Goal: Navigation & Orientation: Find specific page/section

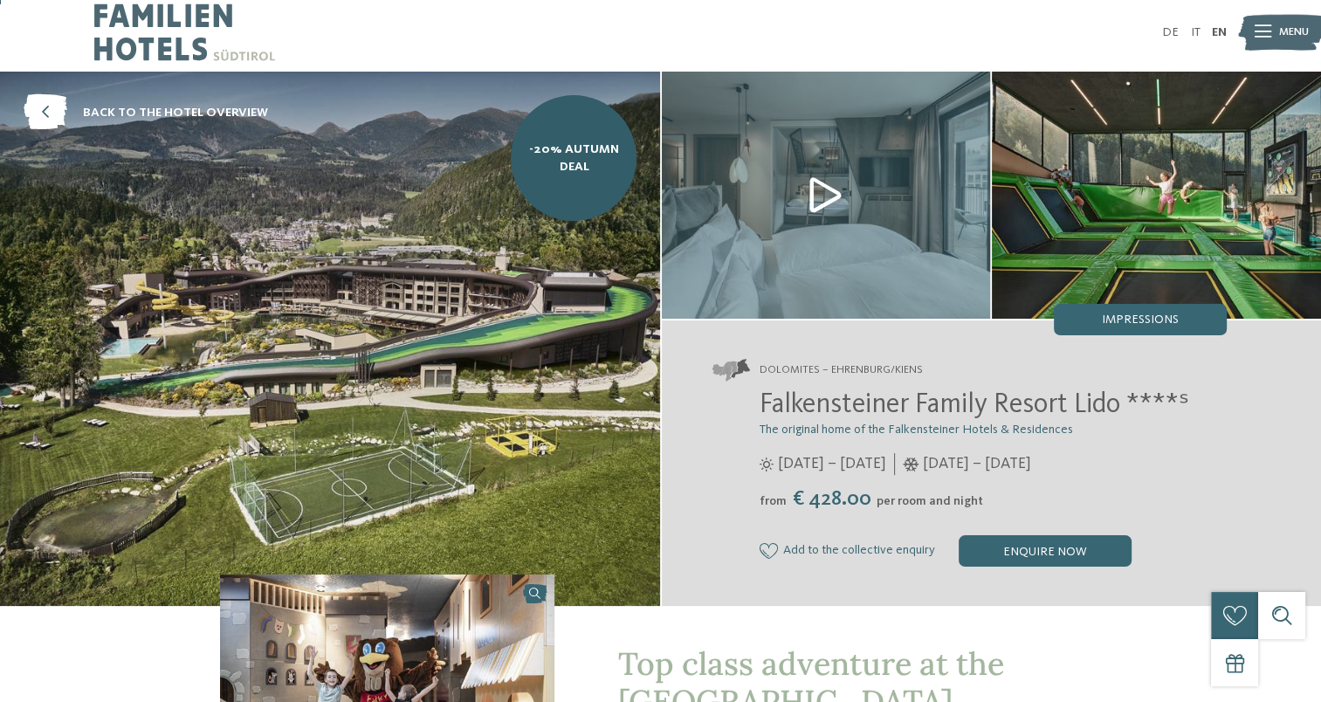
scroll to position [2, 0]
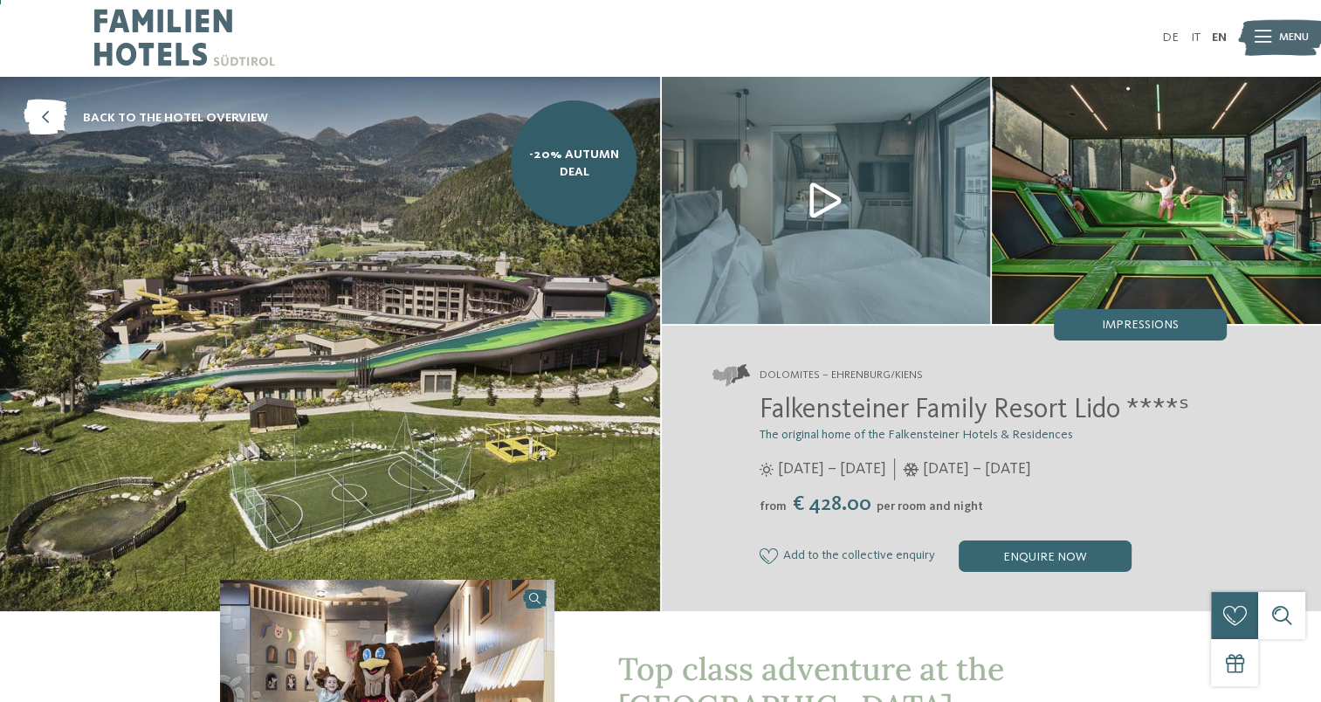
click at [827, 199] on img at bounding box center [826, 200] width 329 height 247
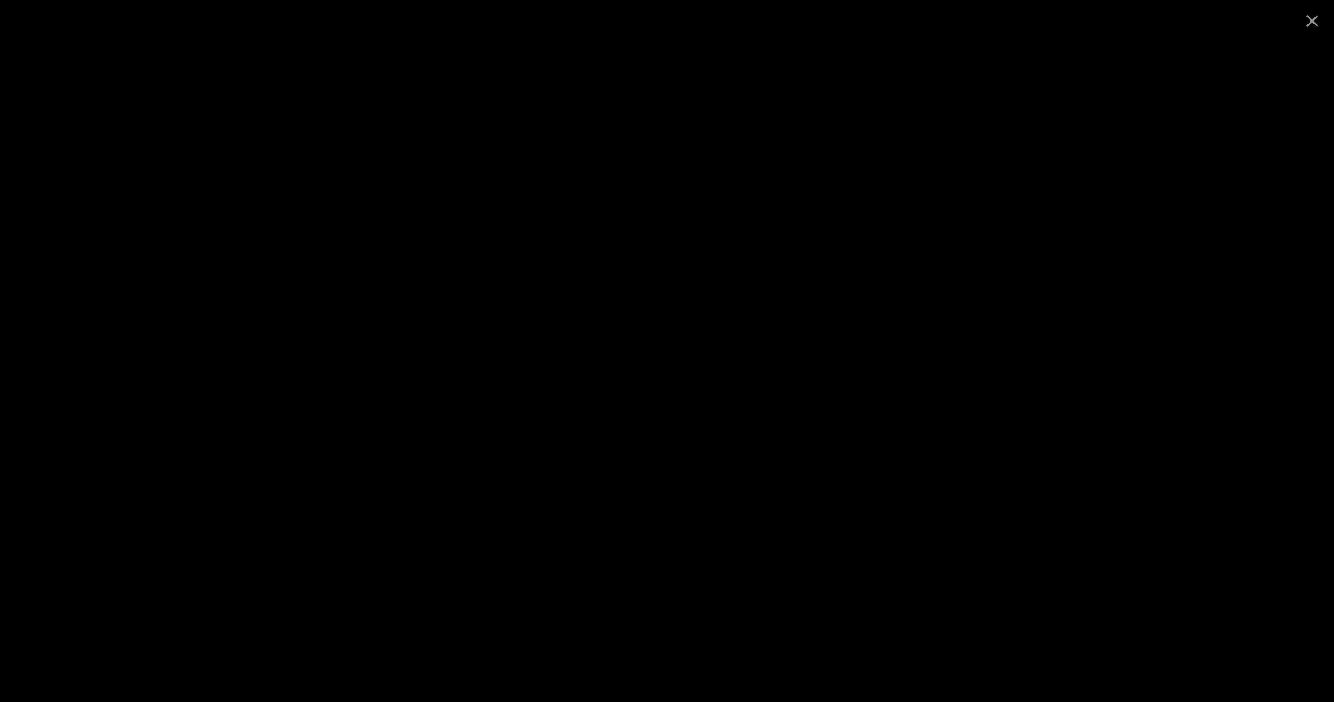
click at [275, 271] on div at bounding box center [667, 351] width 1334 height 702
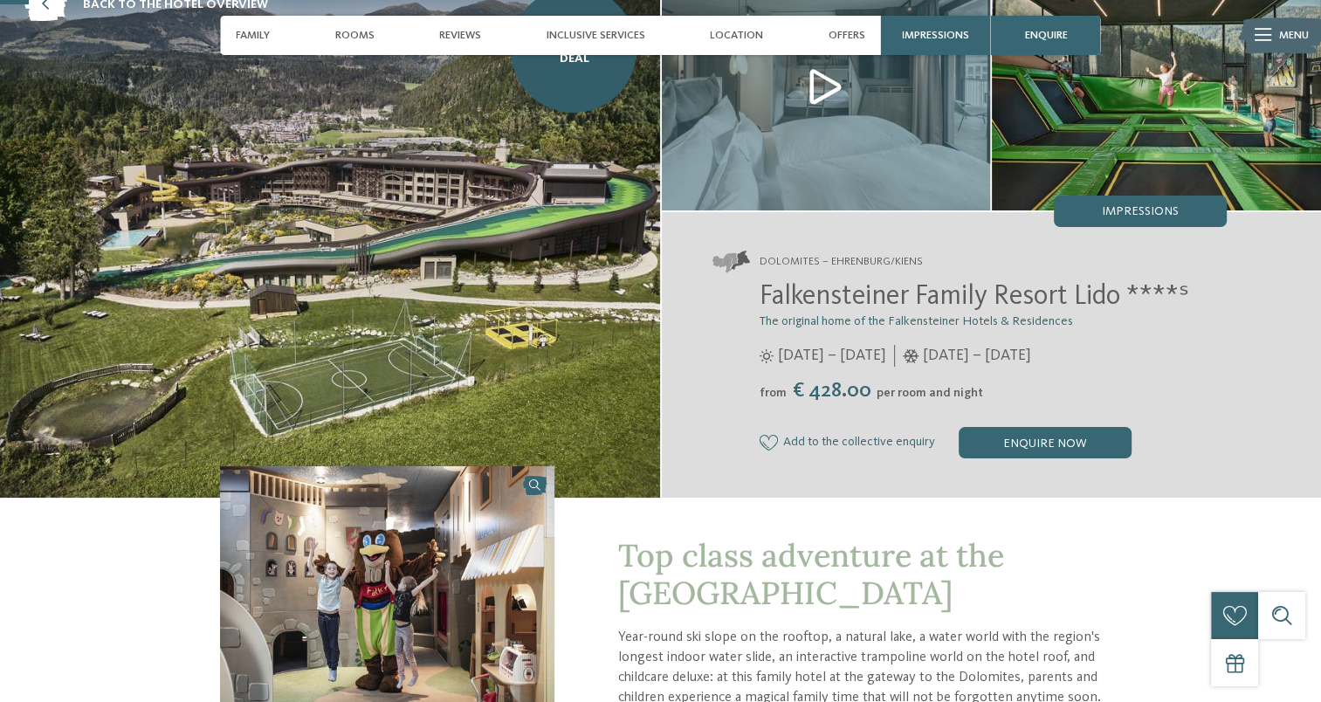
scroll to position [117, 0]
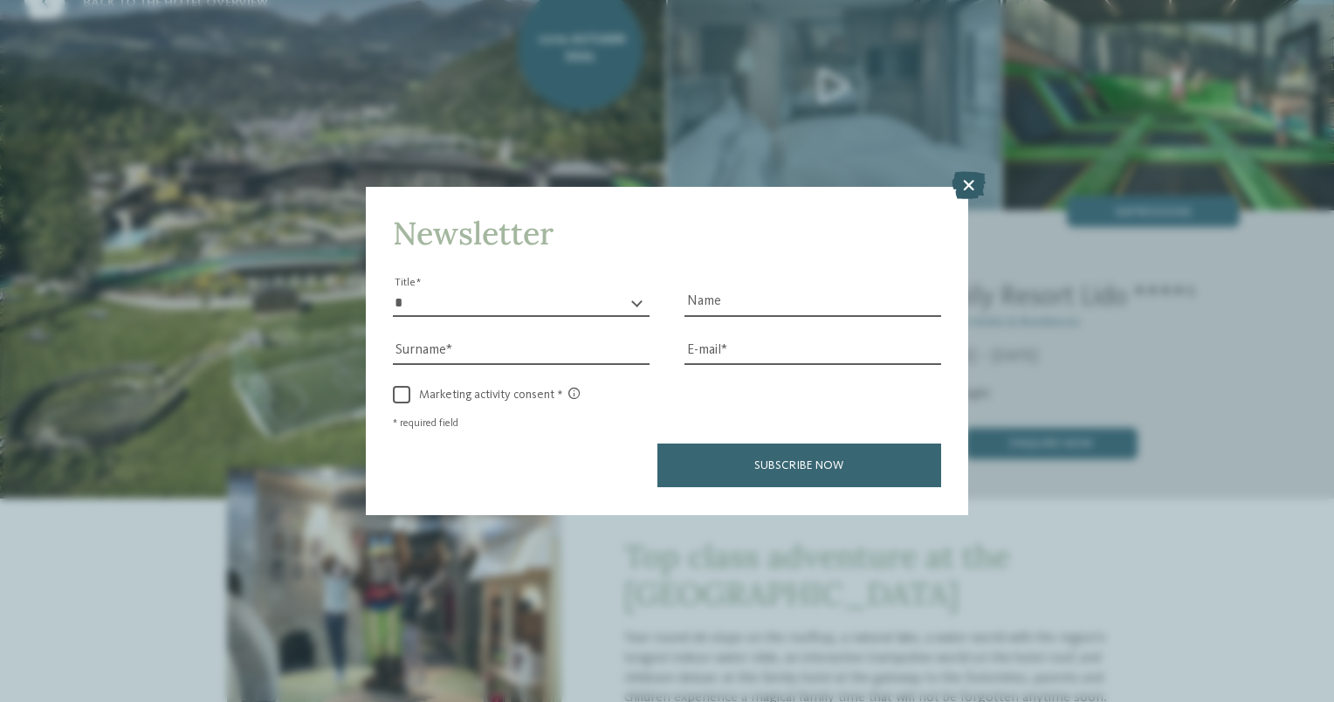
click at [973, 193] on icon at bounding box center [968, 186] width 34 height 28
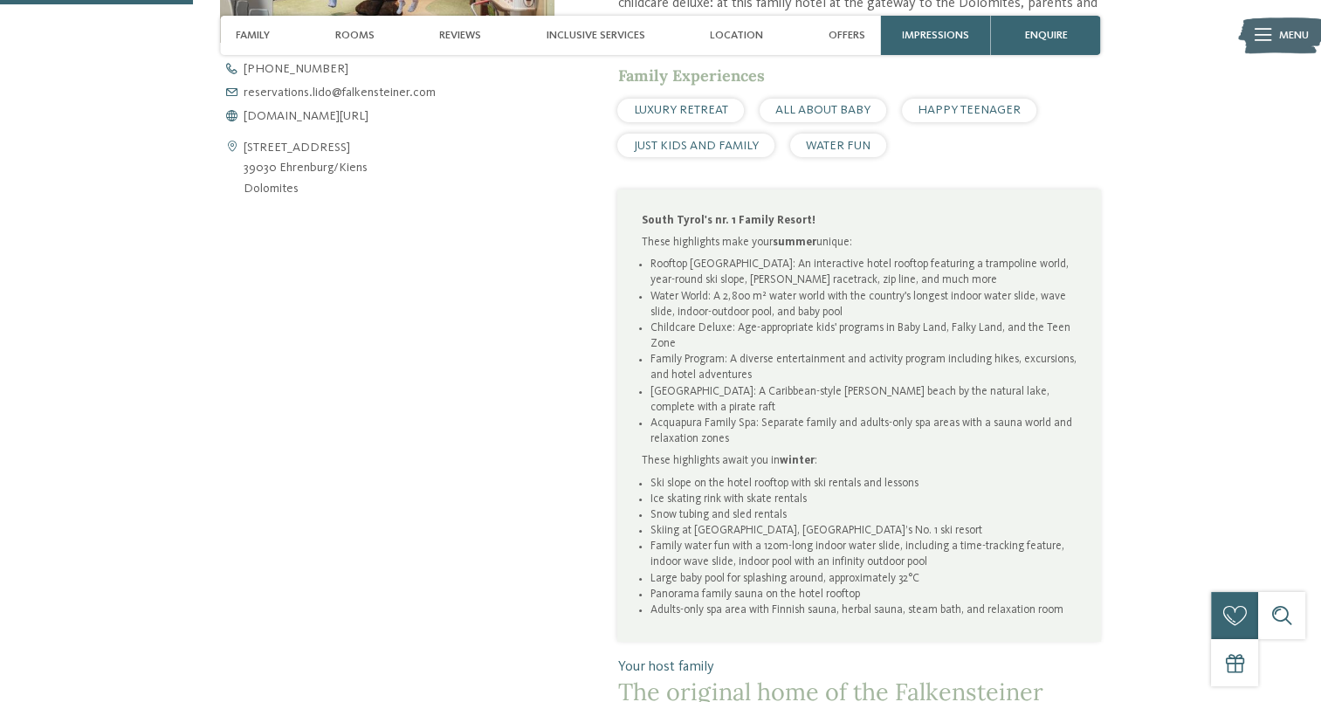
scroll to position [792, 0]
click at [687, 142] on span "JUST KIDS AND FAMILY" at bounding box center [696, 143] width 125 height 12
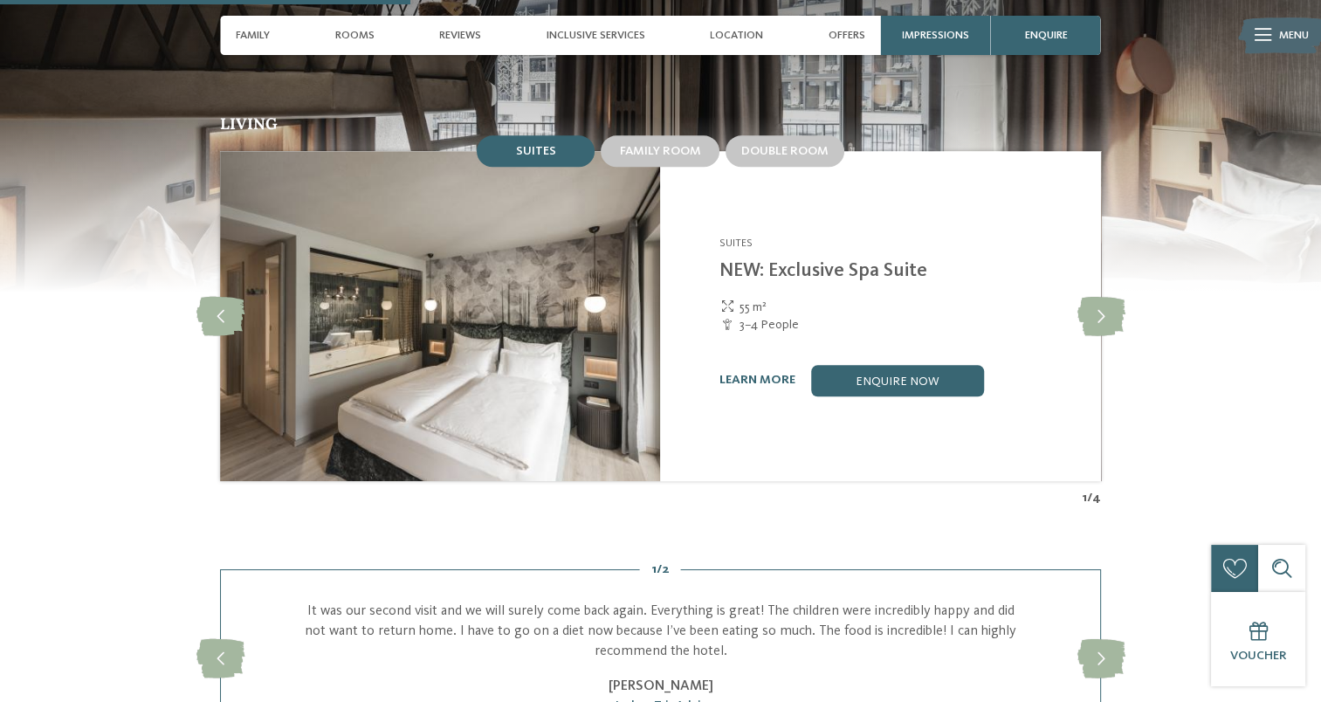
scroll to position [1667, 0]
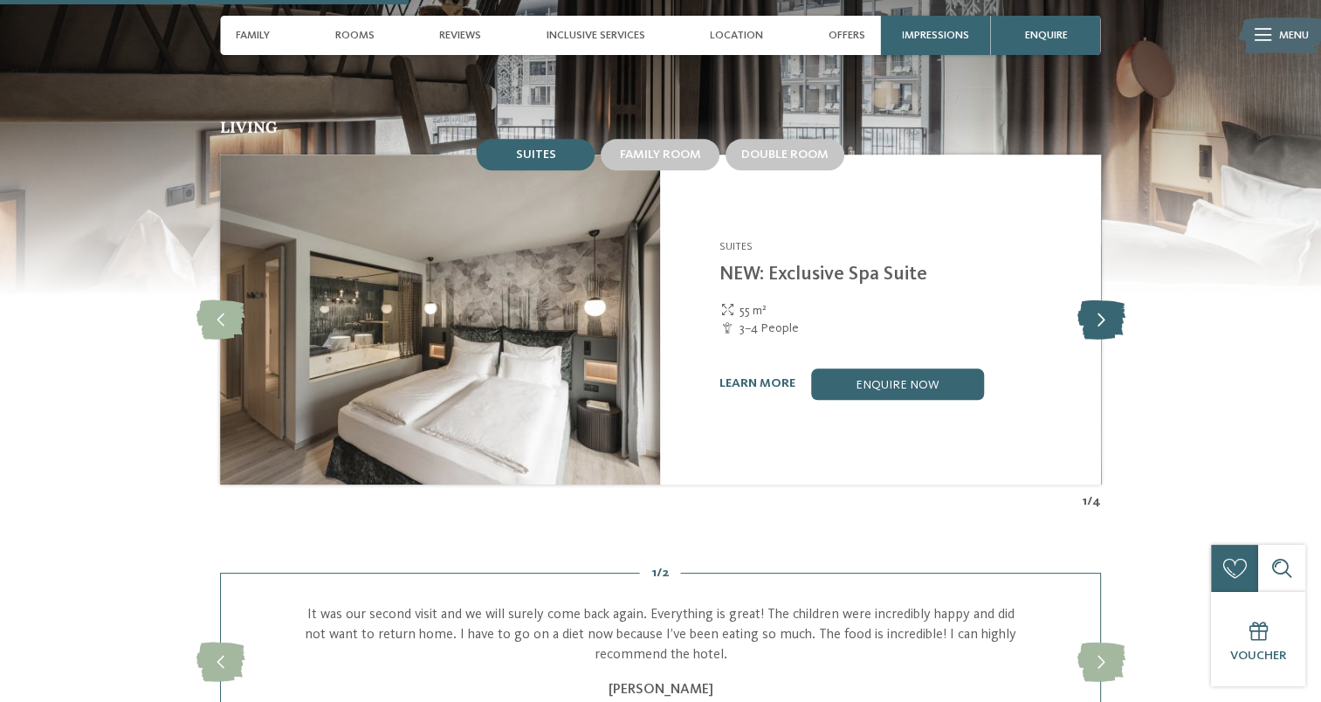
click at [1094, 299] on icon at bounding box center [1100, 318] width 48 height 39
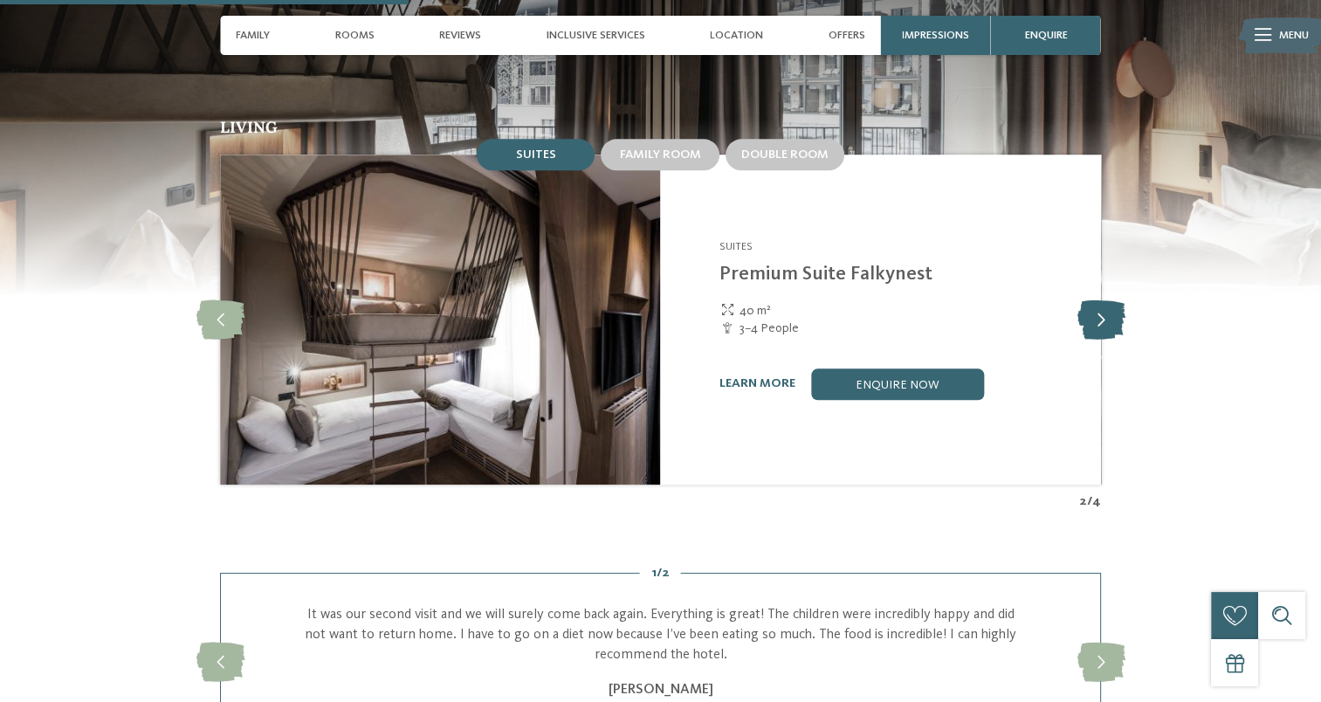
click at [1094, 312] on icon at bounding box center [1100, 318] width 48 height 39
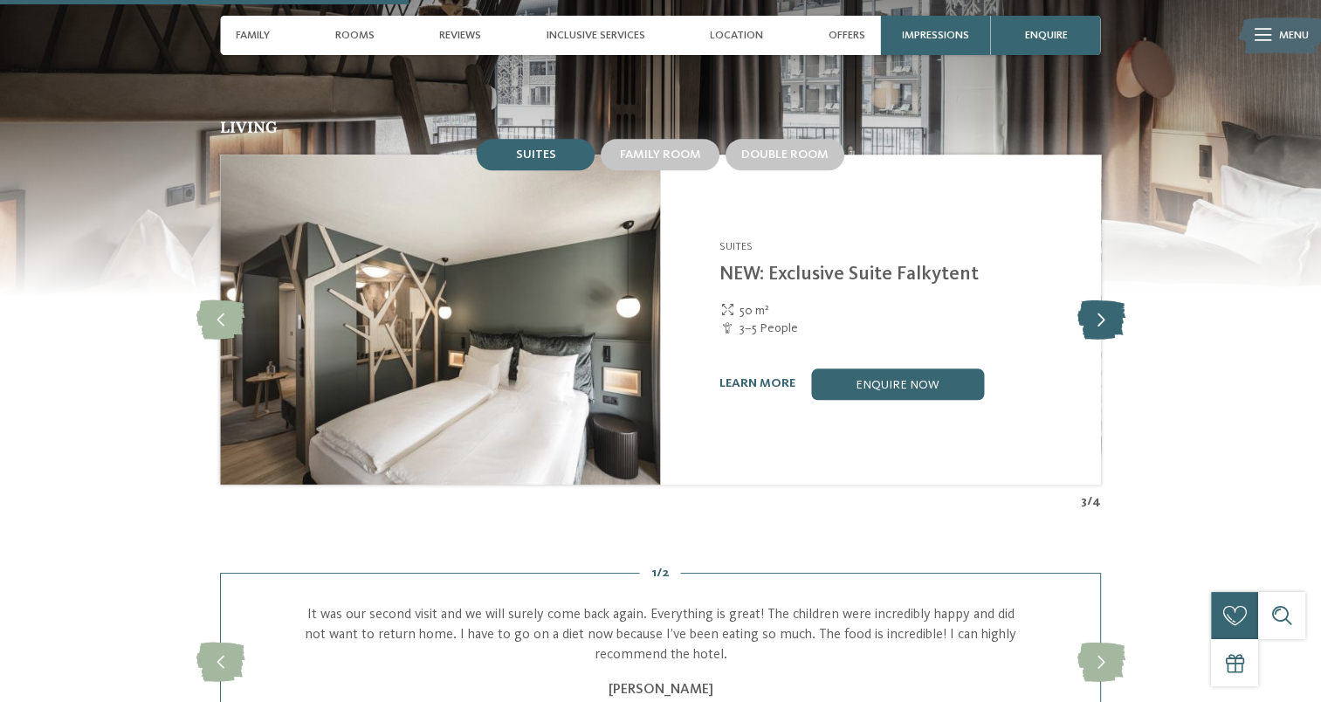
click at [1089, 314] on icon at bounding box center [1100, 318] width 48 height 39
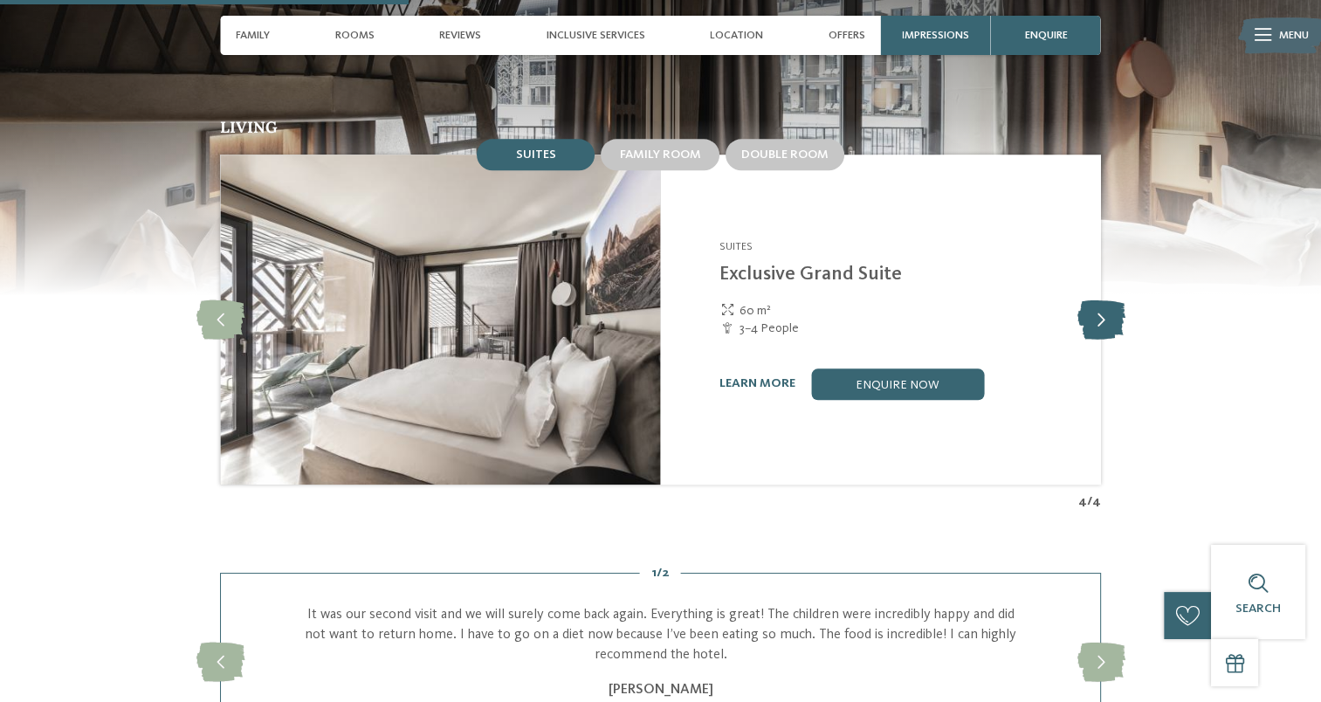
click at [1089, 314] on icon at bounding box center [1100, 318] width 48 height 39
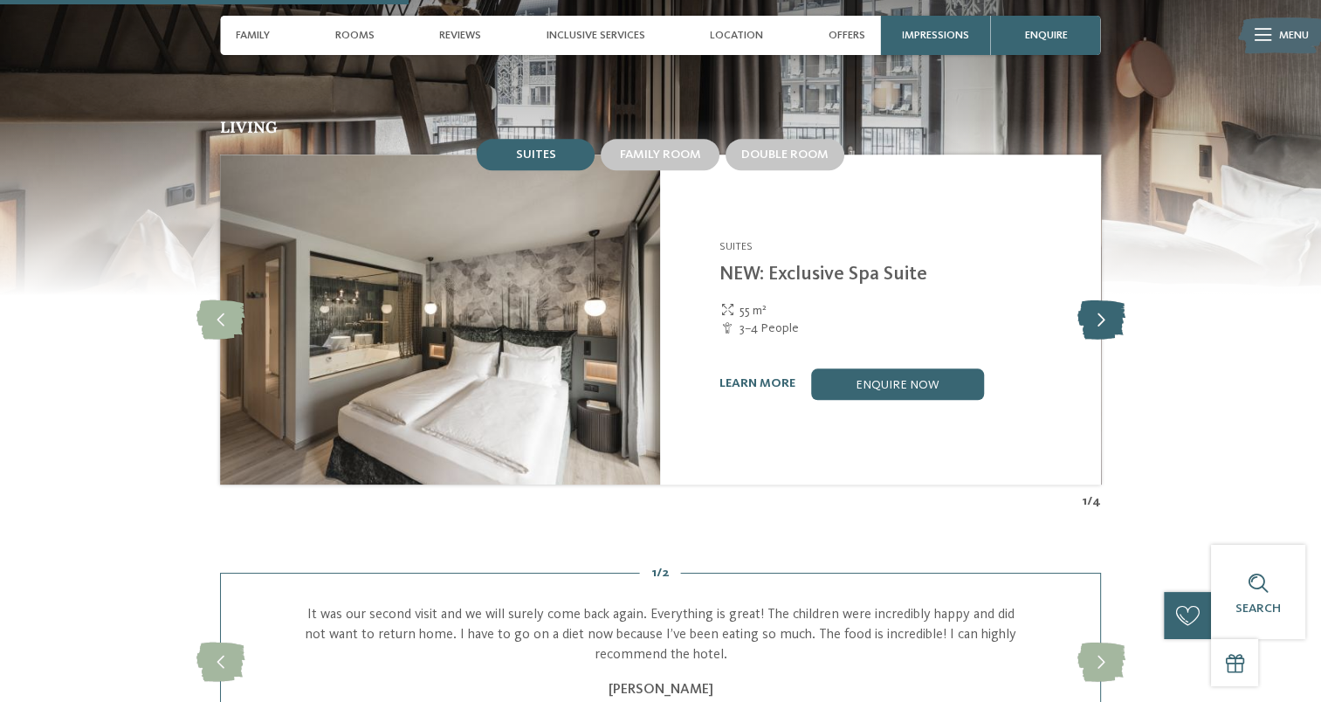
click at [1089, 314] on icon at bounding box center [1100, 318] width 48 height 39
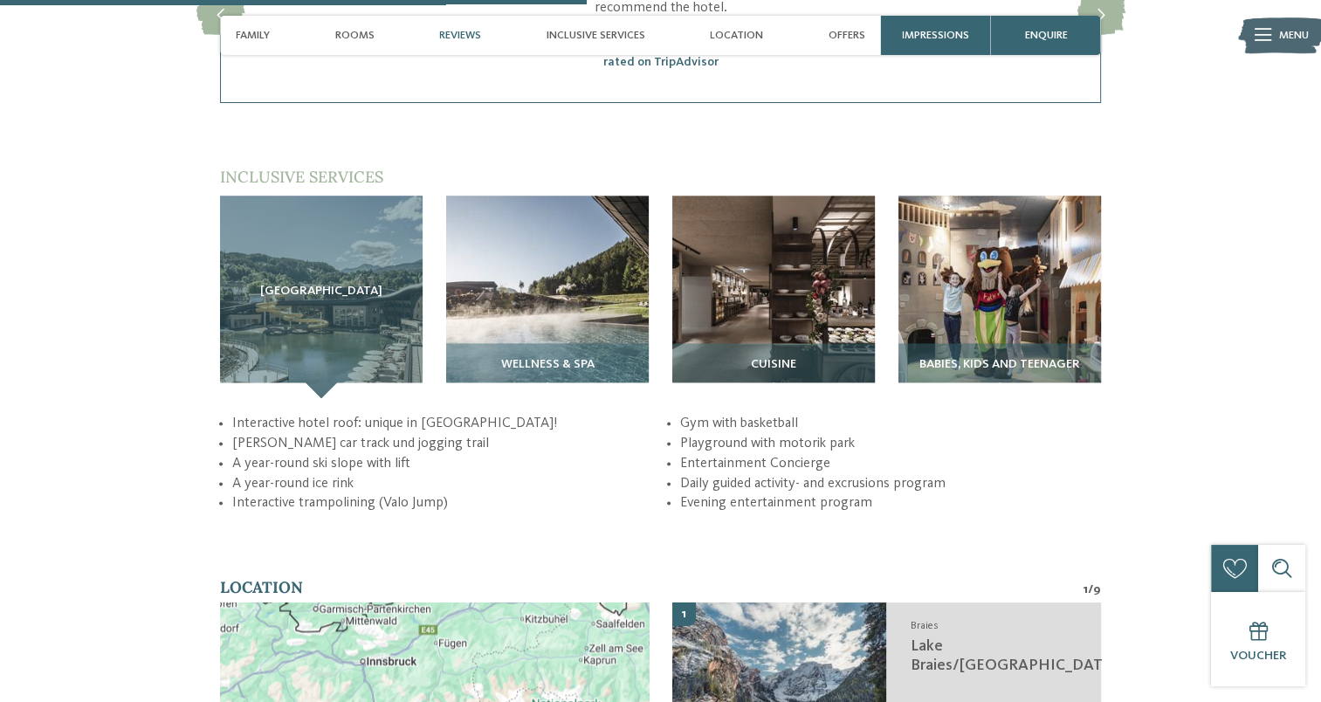
scroll to position [2308, 0]
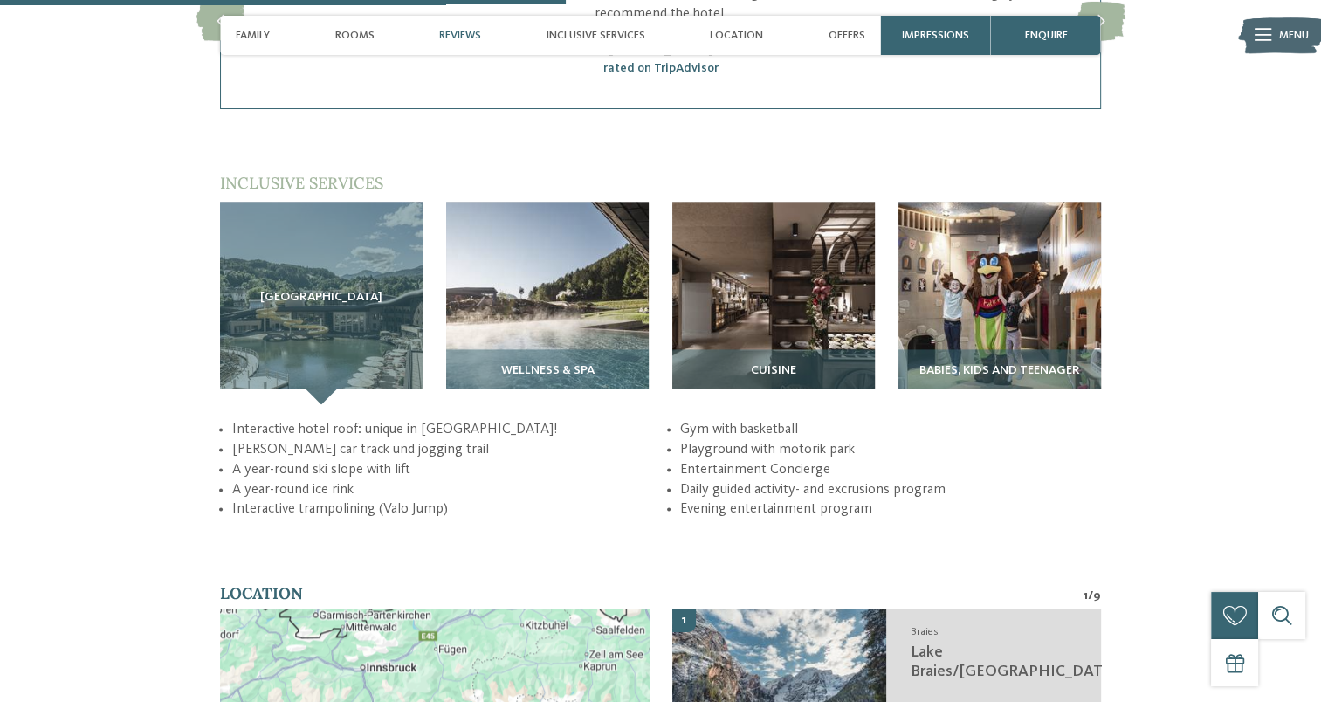
click at [1267, 37] on icon at bounding box center [1262, 35] width 17 height 12
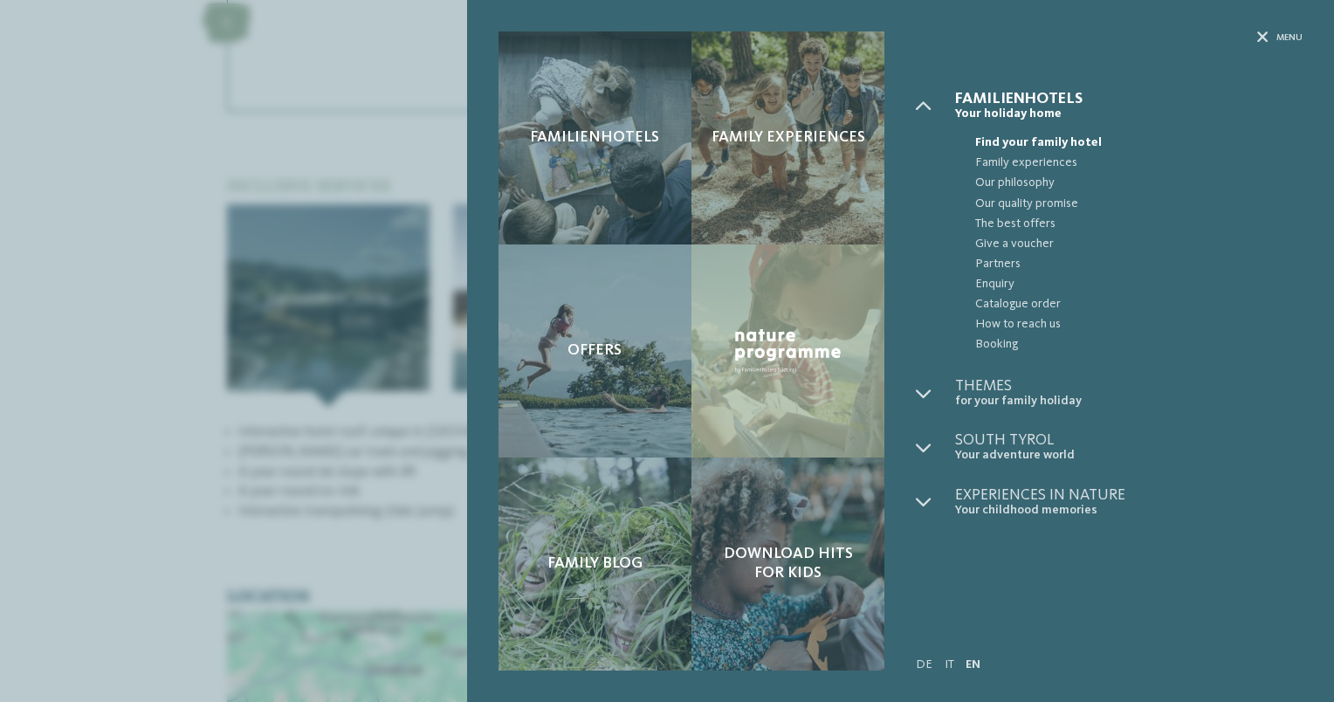
click at [1274, 31] on div "Familienhotels Family experiences" at bounding box center [900, 351] width 867 height 702
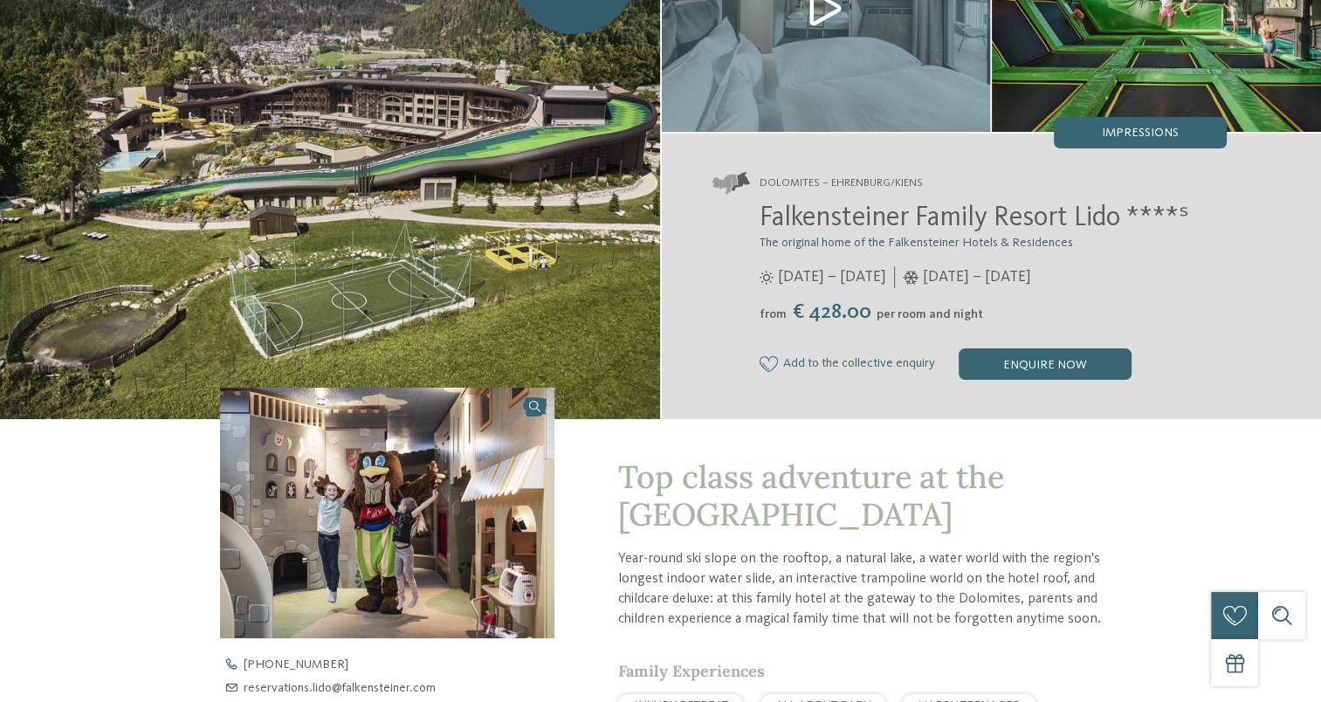
scroll to position [0, 0]
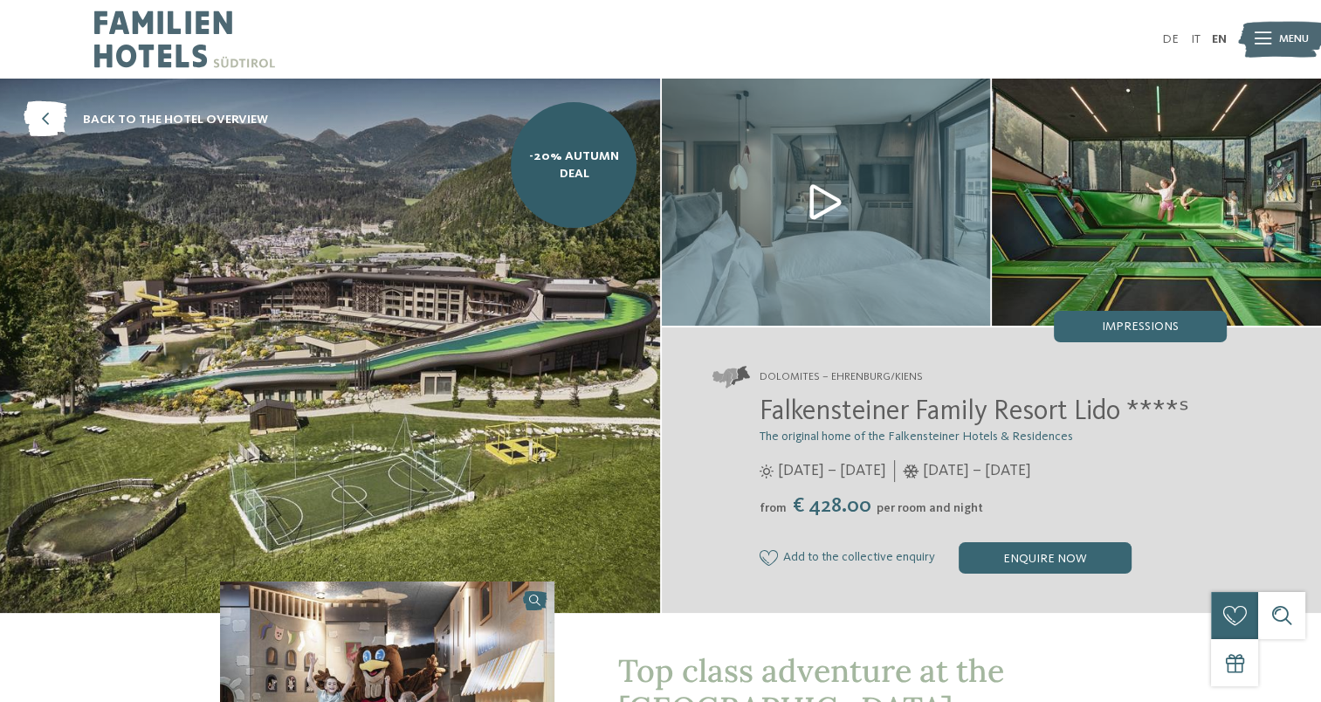
click at [1074, 414] on span "Falkensteiner Family Resort Lido ****ˢ" at bounding box center [973, 412] width 429 height 28
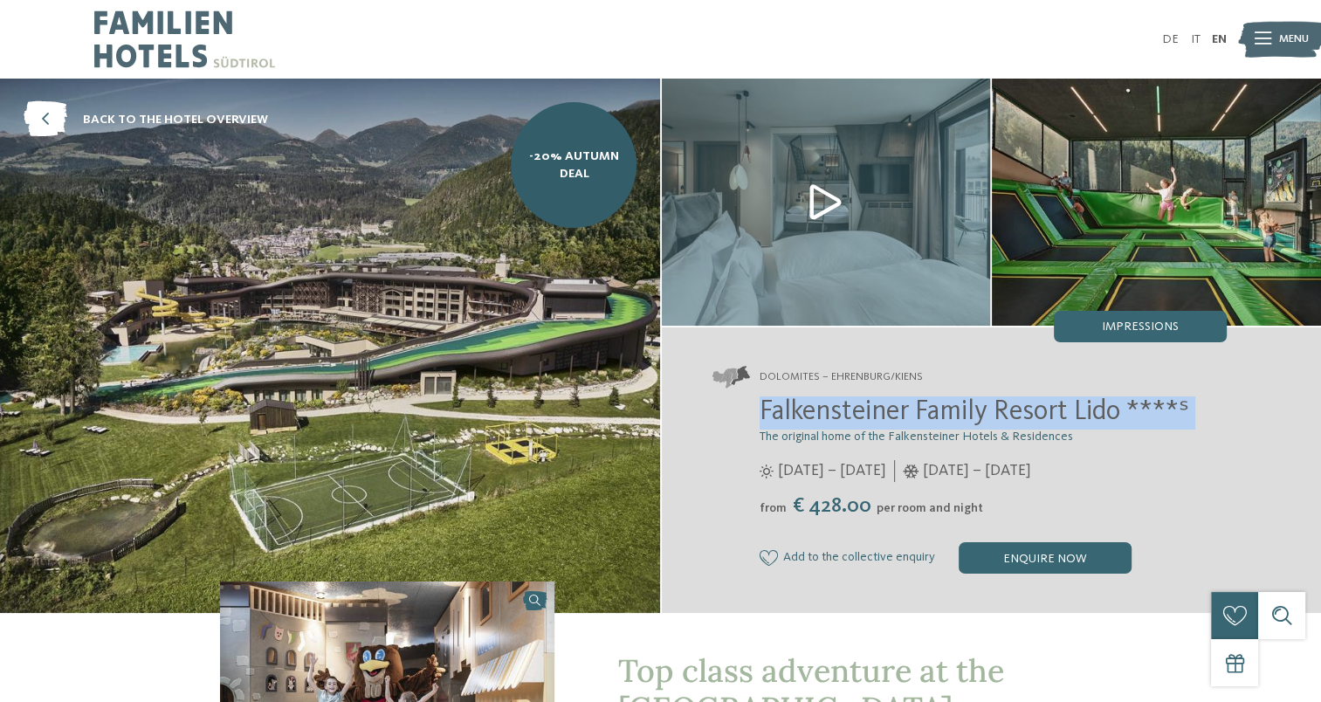
click at [1074, 414] on span "Falkensteiner Family Resort Lido ****ˢ" at bounding box center [973, 412] width 429 height 28
copy div "Falkensteiner Family Resort Lido ****ˢ"
